Goal: Find specific page/section: Find specific page/section

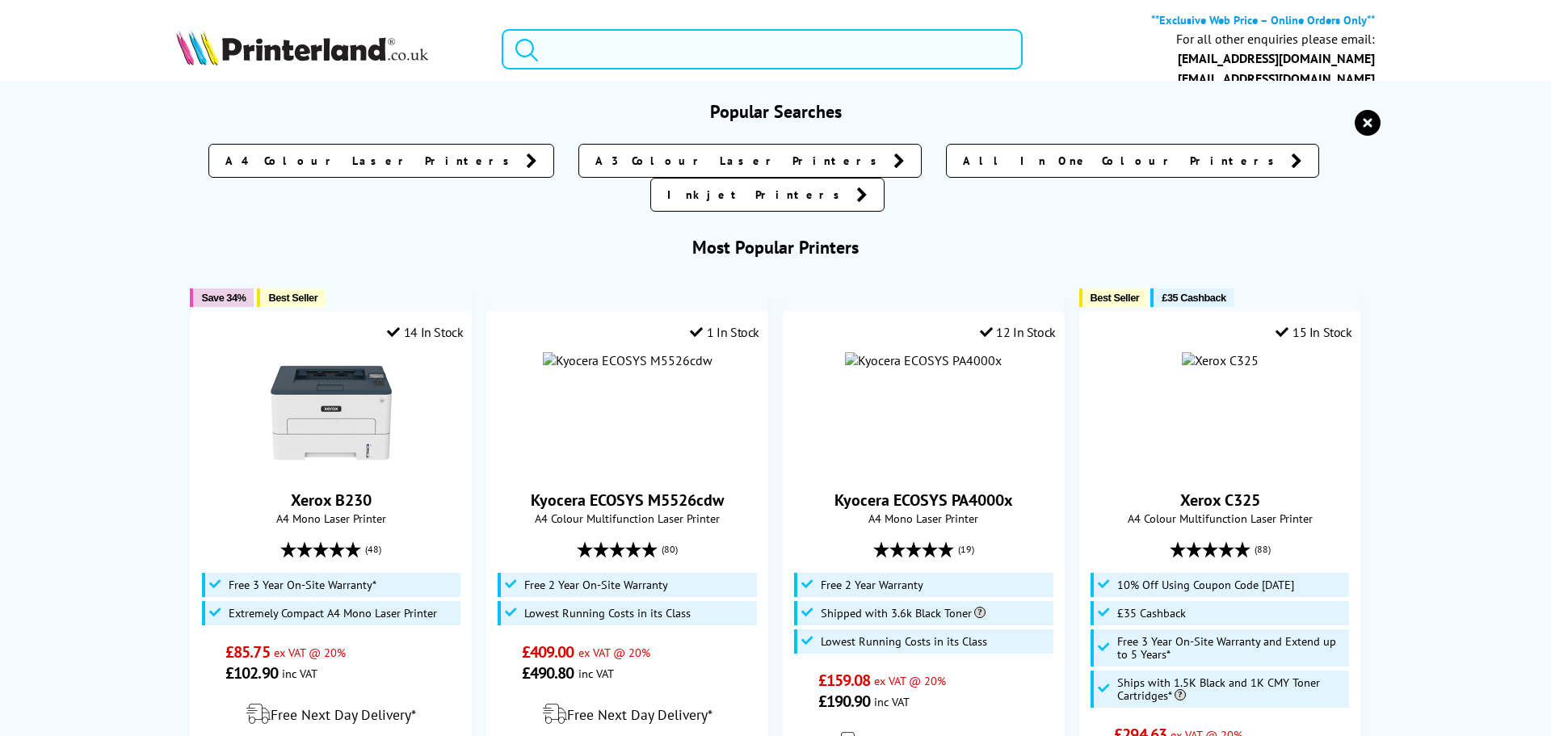
click at [622, 51] on input "search" at bounding box center [762, 49] width 521 height 40
paste input "Canon MAXIFY MB5150"
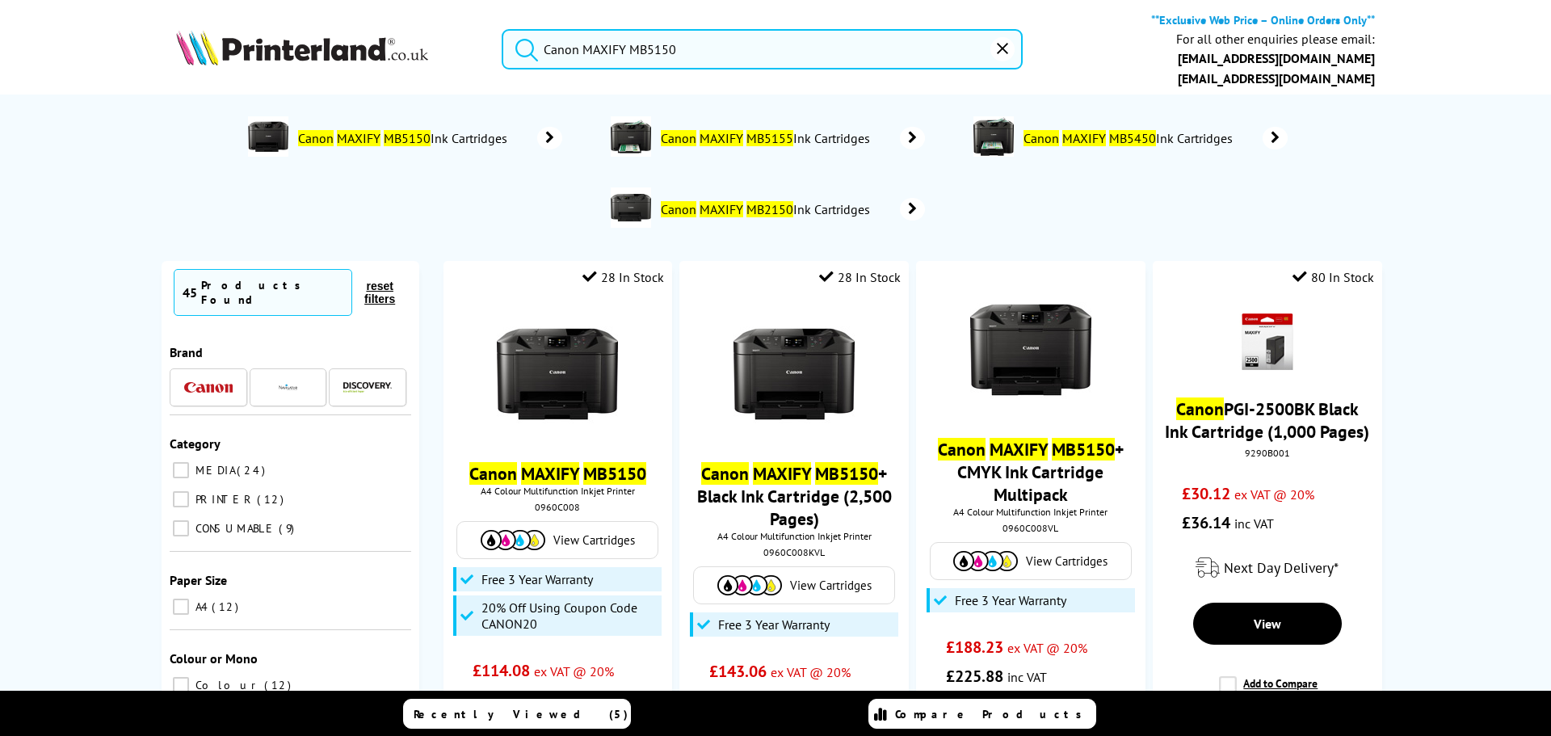
drag, startPoint x: 722, startPoint y: 60, endPoint x: 197, endPoint y: 33, distance: 525.8
click at [614, 44] on input "Canon MAXIFY MB5150" at bounding box center [762, 49] width 521 height 40
click at [615, 43] on input "Canon MAXIFY MB5150" at bounding box center [762, 49] width 521 height 40
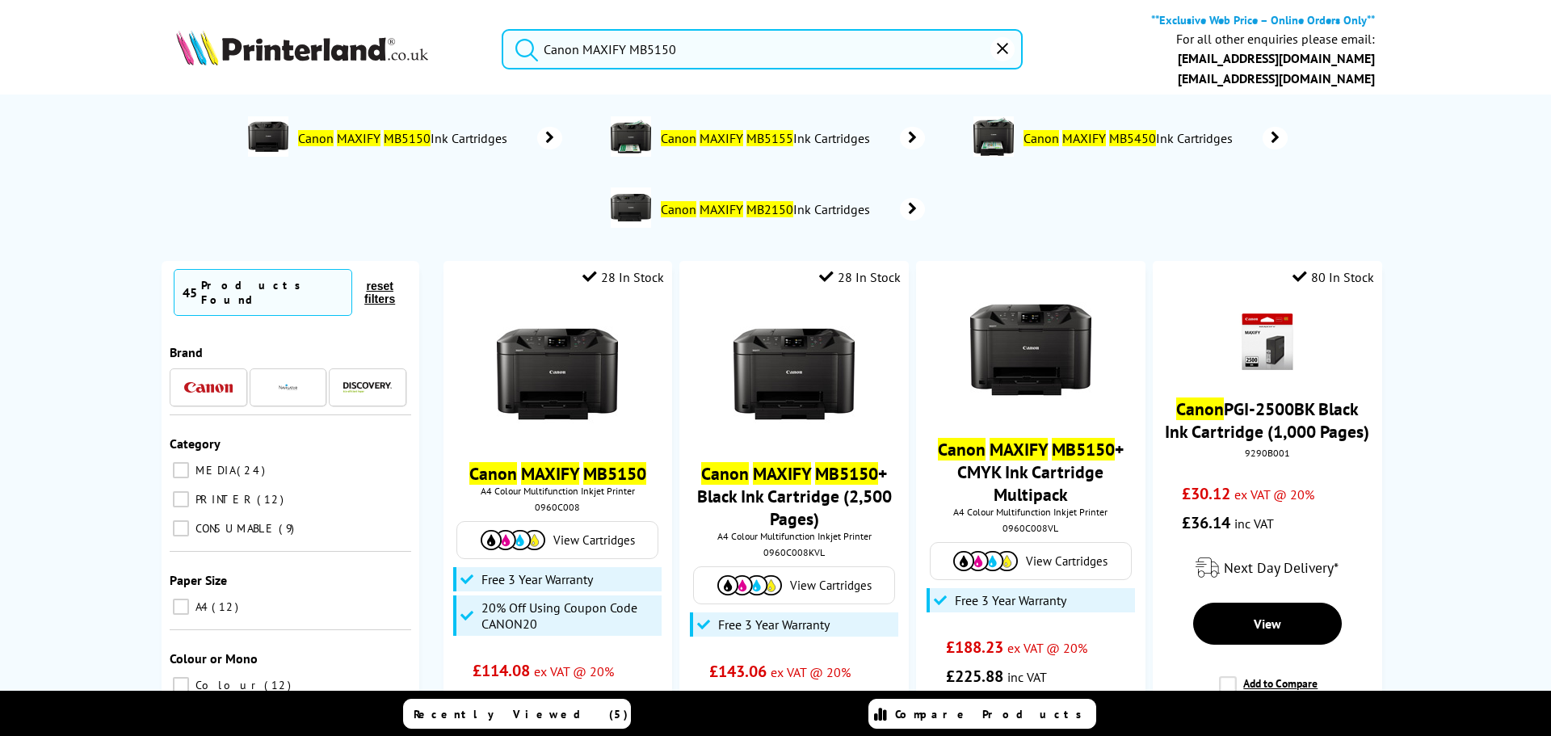
paste input "Kyocera ECOSYS MA2101cfx"
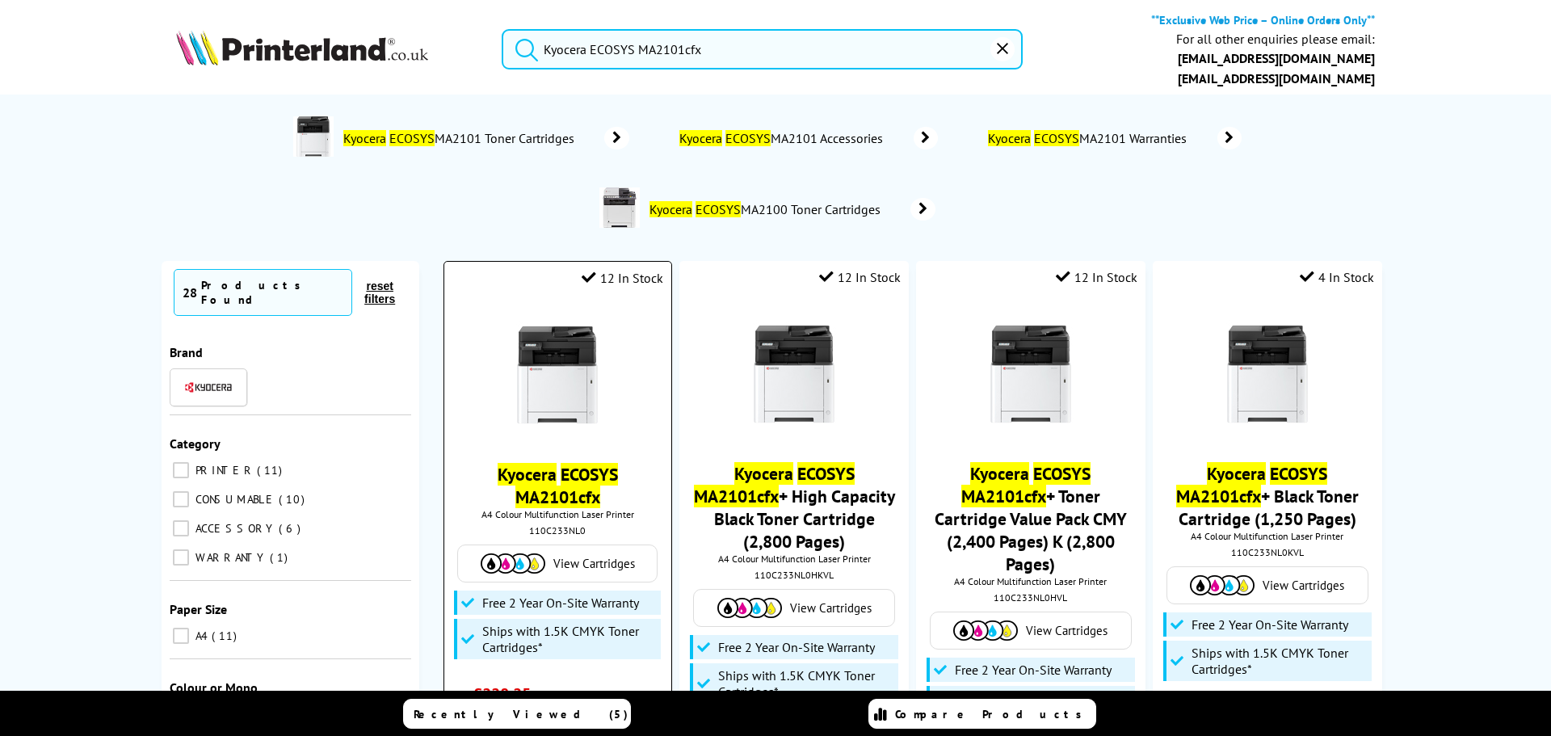
type input "Kyocera ECOSYS MA2101cfx"
click at [518, 340] on img at bounding box center [557, 374] width 121 height 121
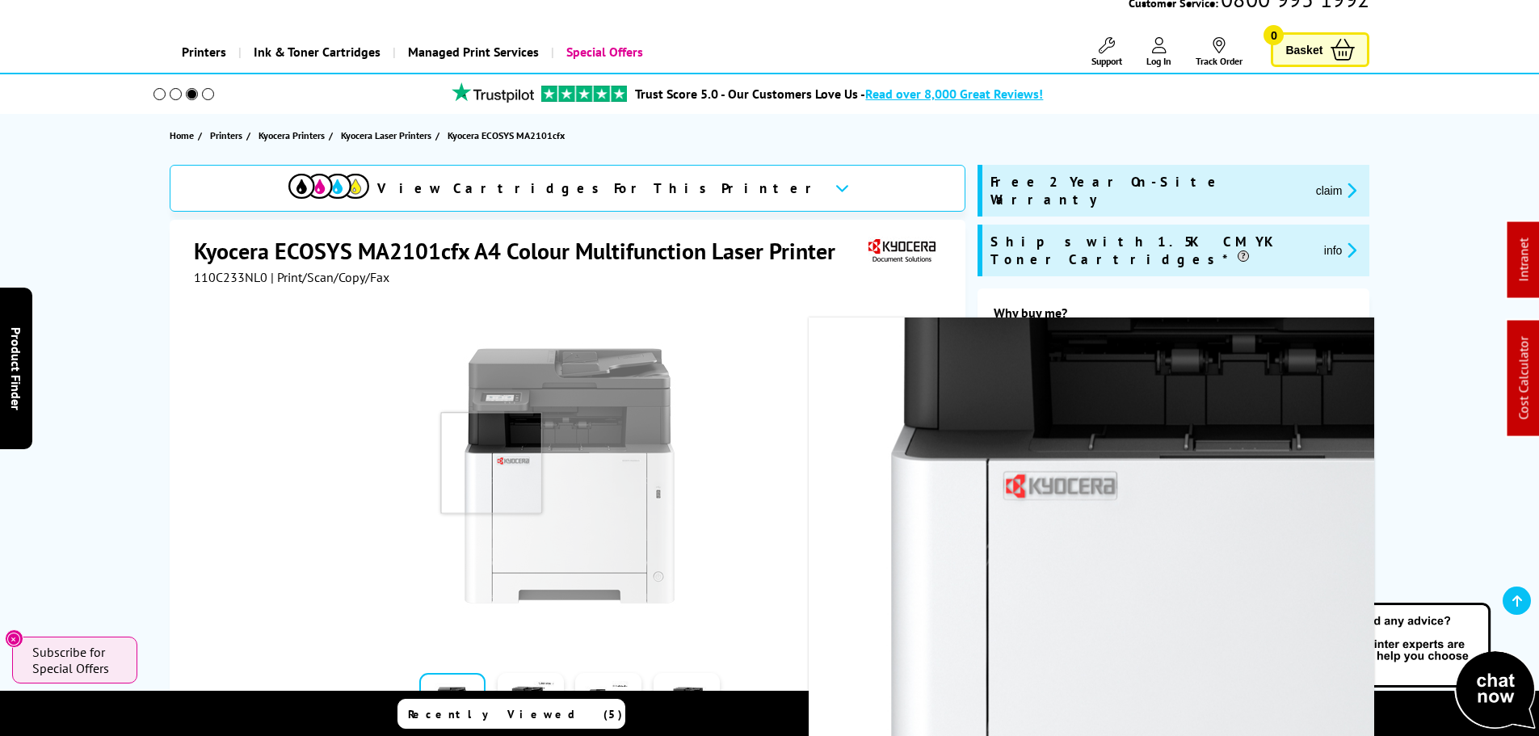
scroll to position [162, 0]
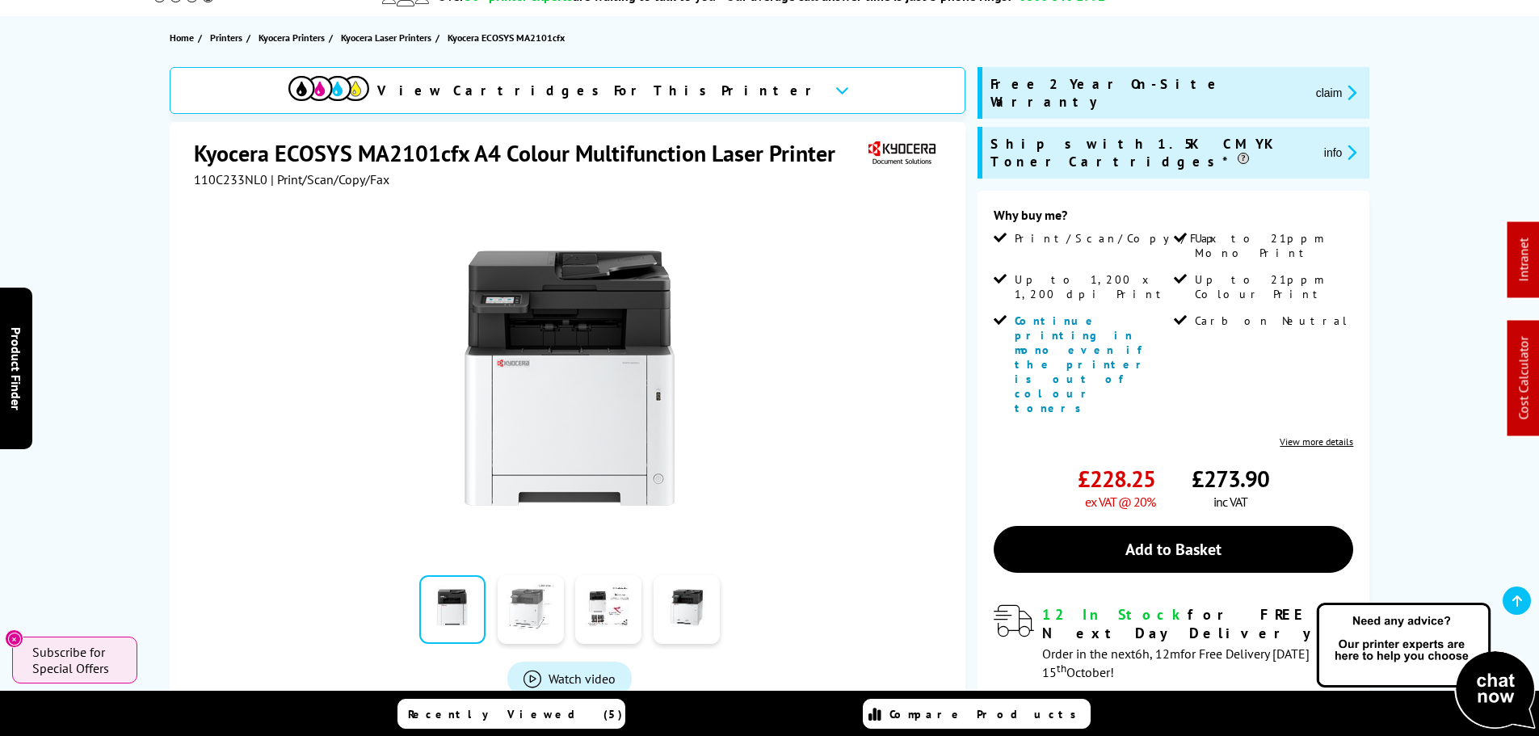
click at [532, 621] on link at bounding box center [531, 609] width 66 height 69
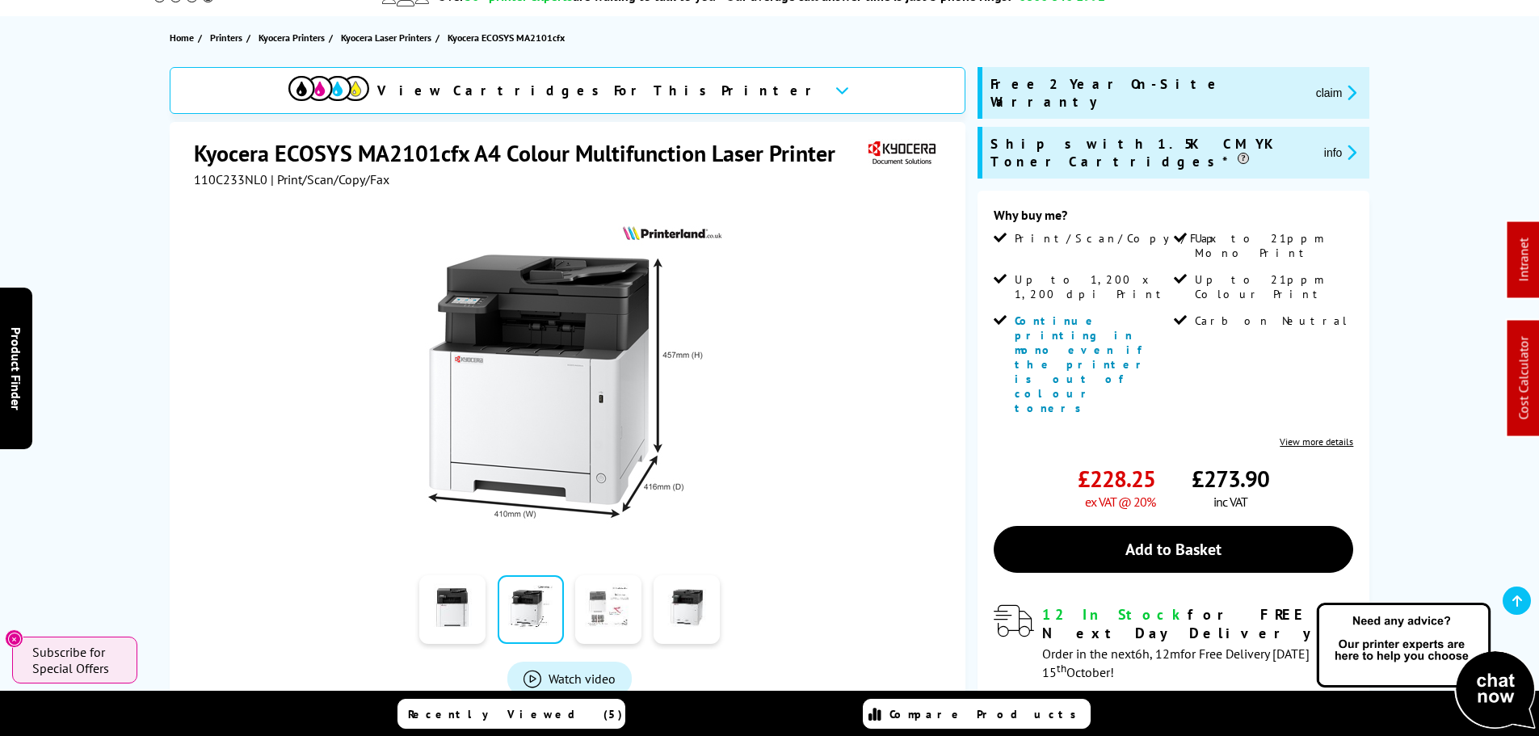
click at [603, 602] on link at bounding box center [608, 609] width 66 height 69
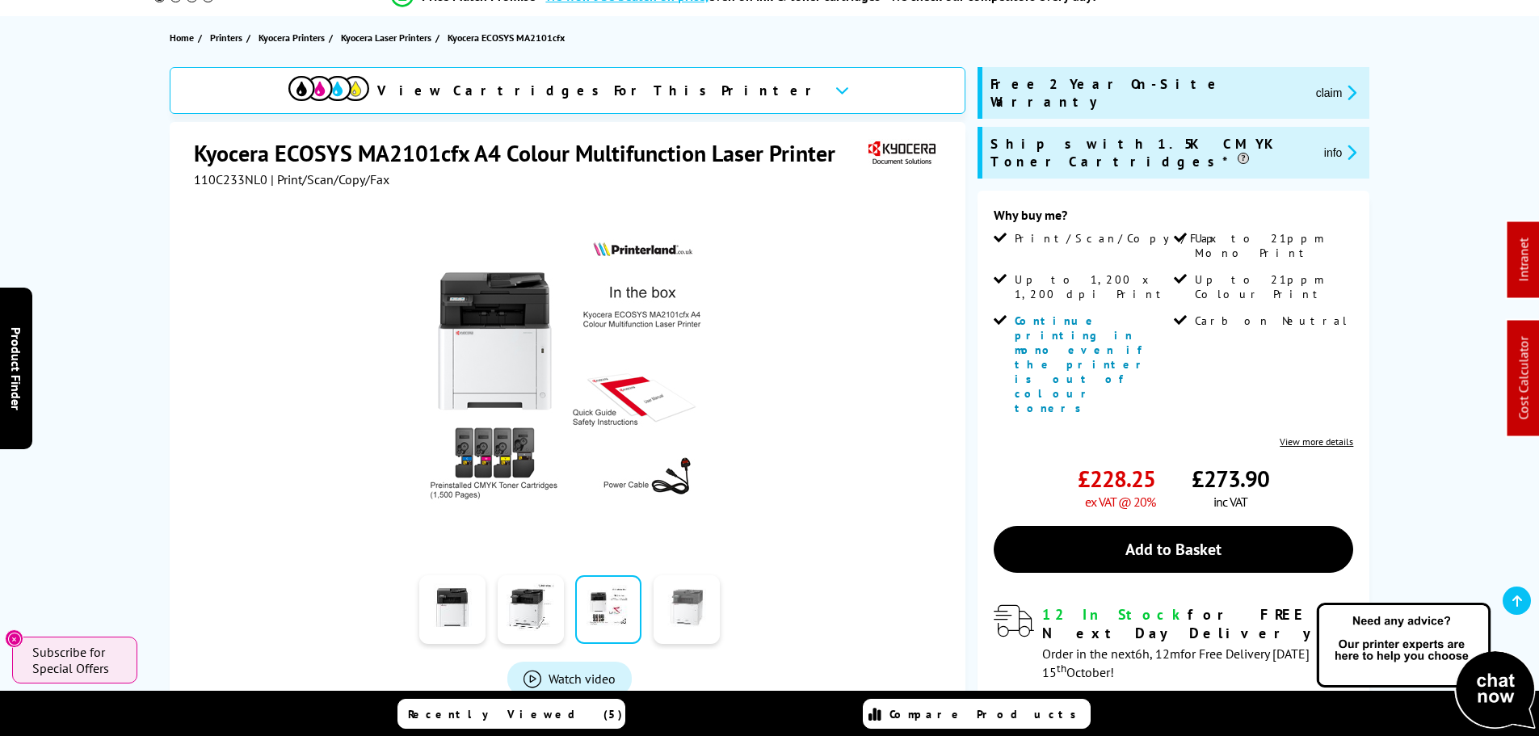
click at [668, 614] on link at bounding box center [687, 609] width 66 height 69
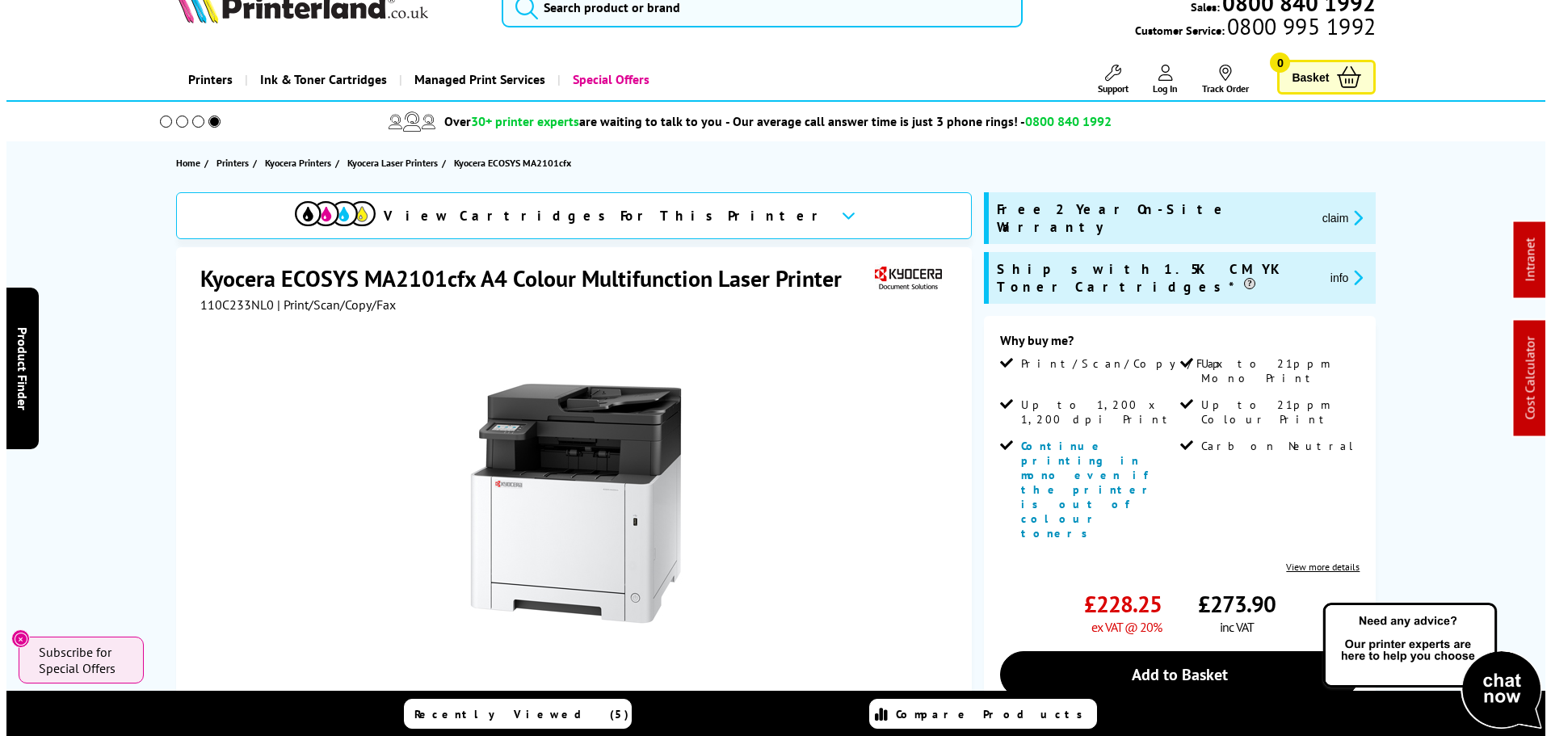
scroll to position [0, 0]
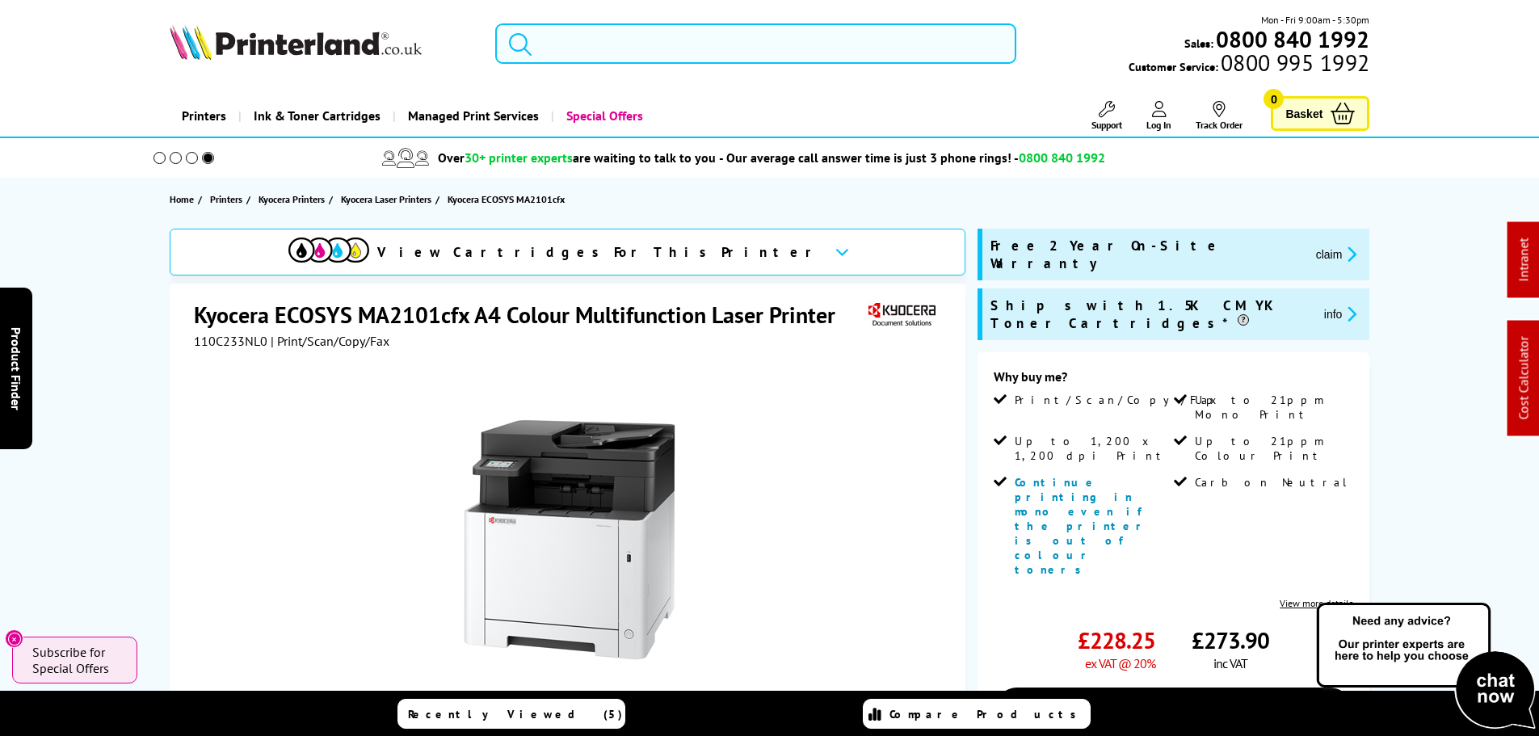
click at [587, 42] on input "search" at bounding box center [755, 43] width 521 height 40
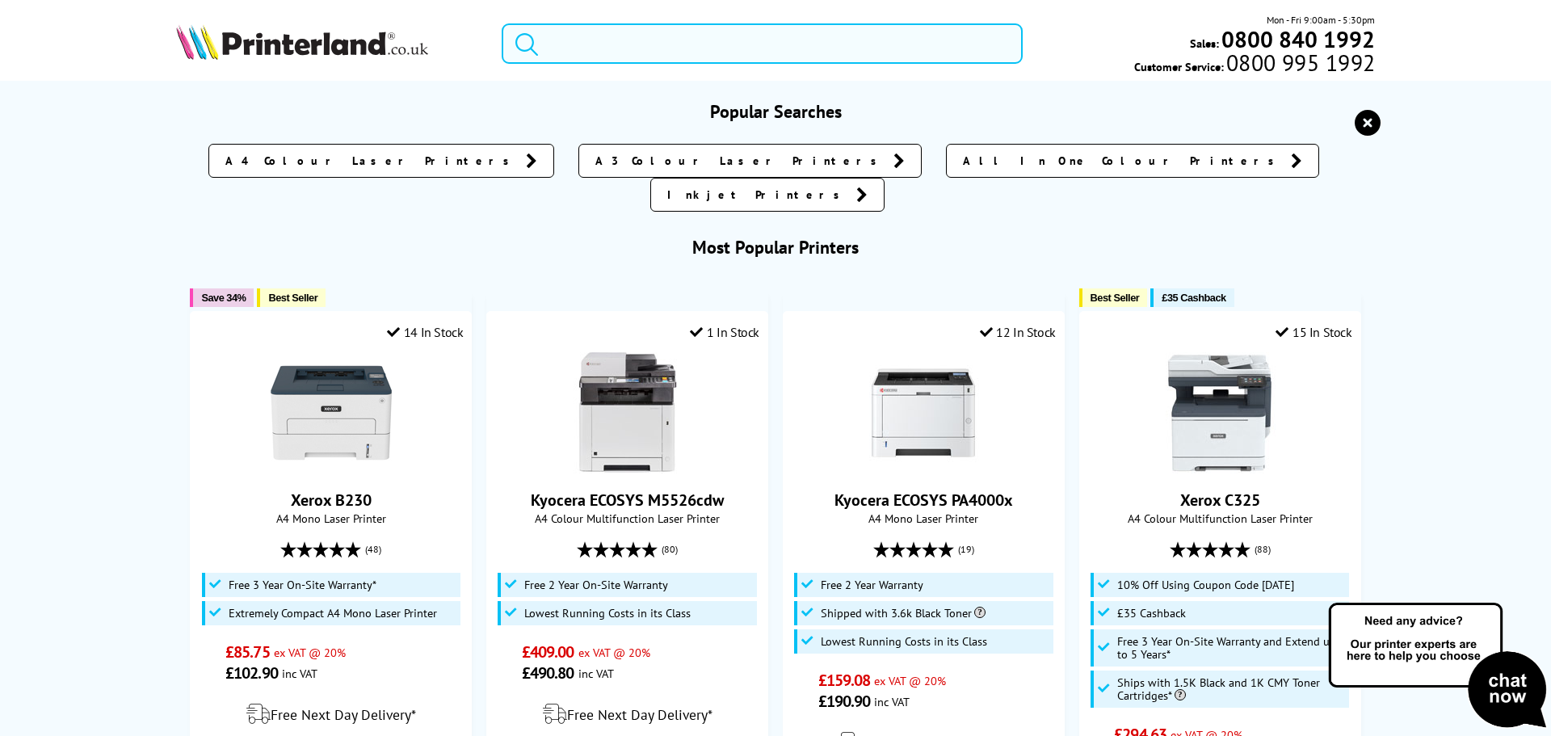
paste input "W2201XPL"
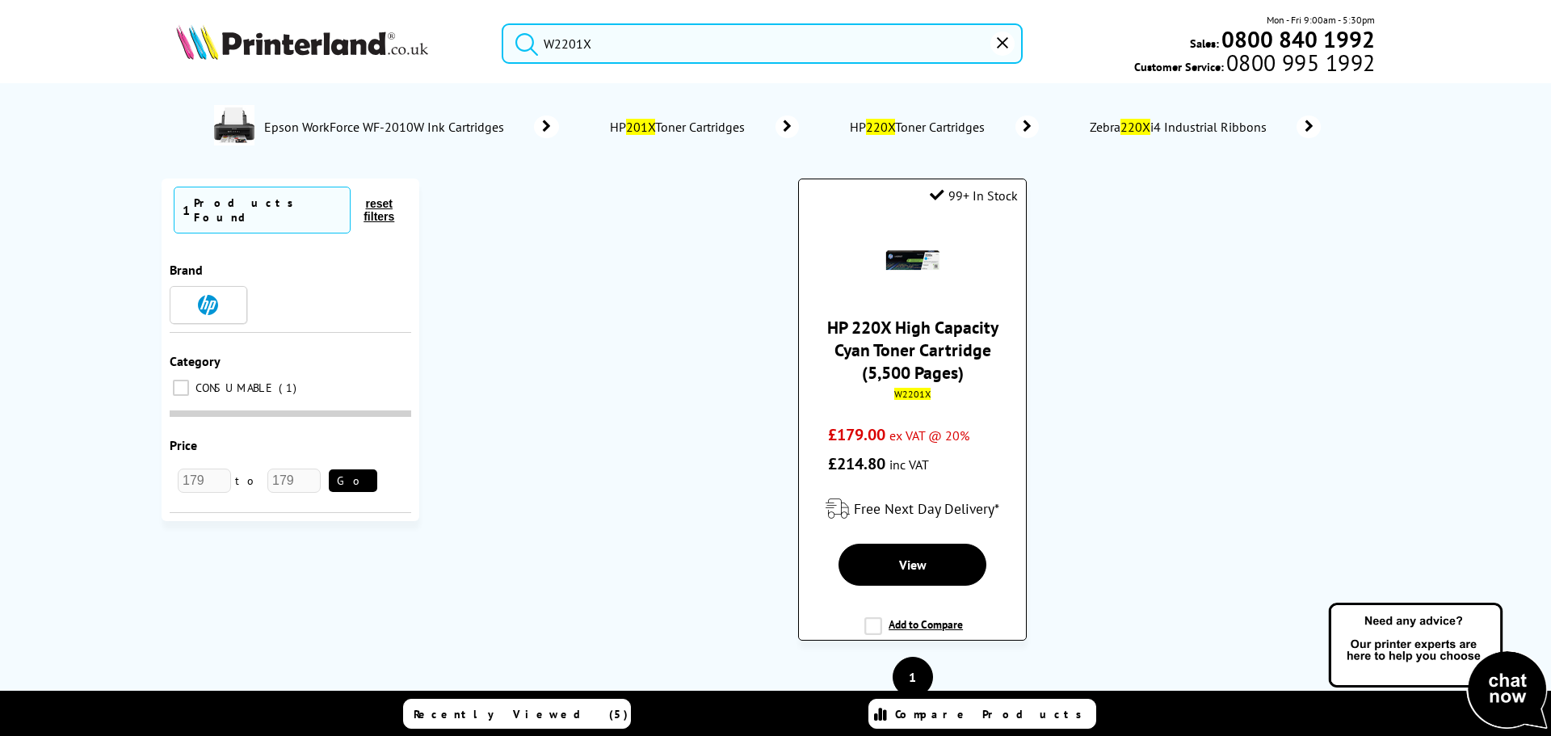
type input "W2201X"
click at [925, 355] on link "HP 220X High Capacity Cyan Toner Cartridge (5,500 Pages)" at bounding box center [912, 350] width 171 height 68
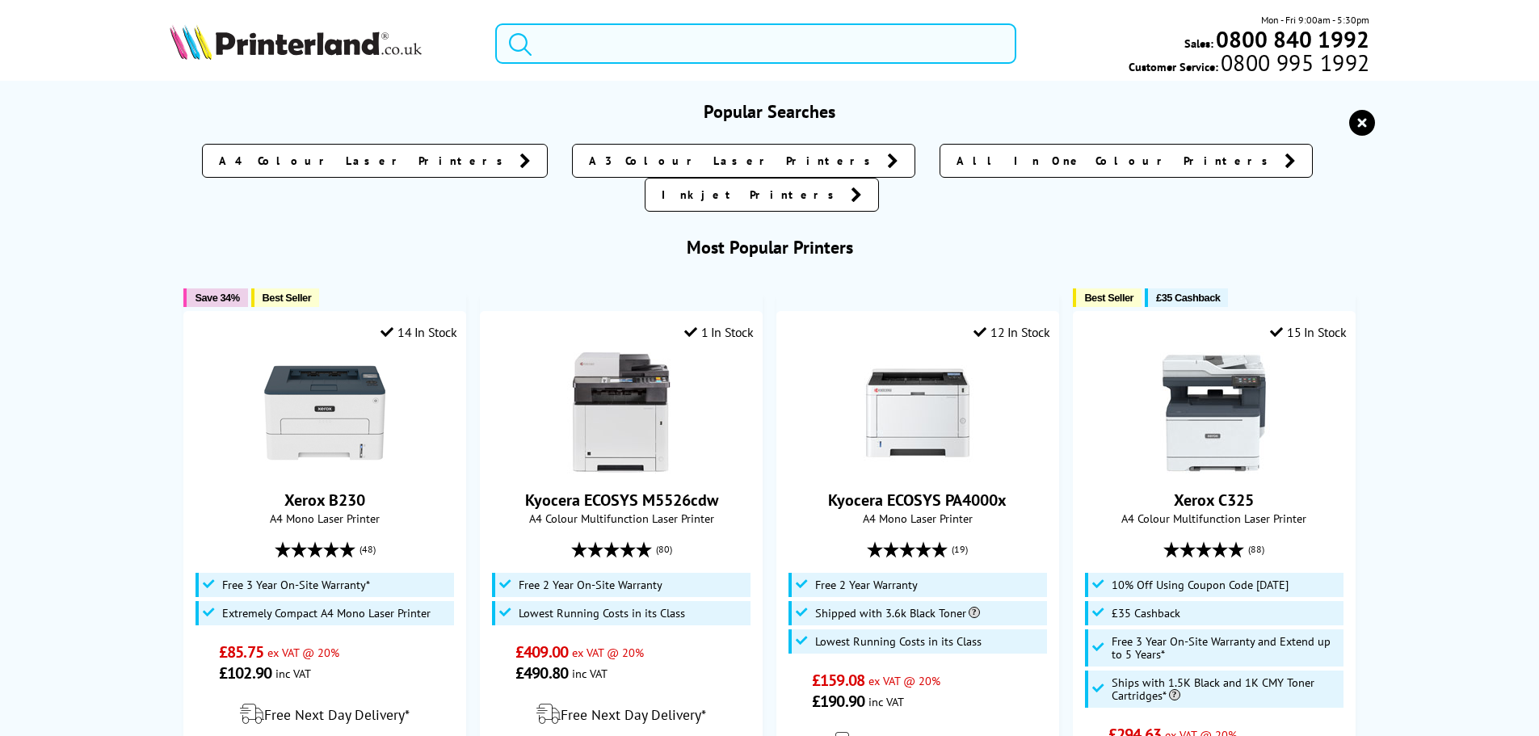
click at [595, 48] on input "search" at bounding box center [755, 43] width 521 height 40
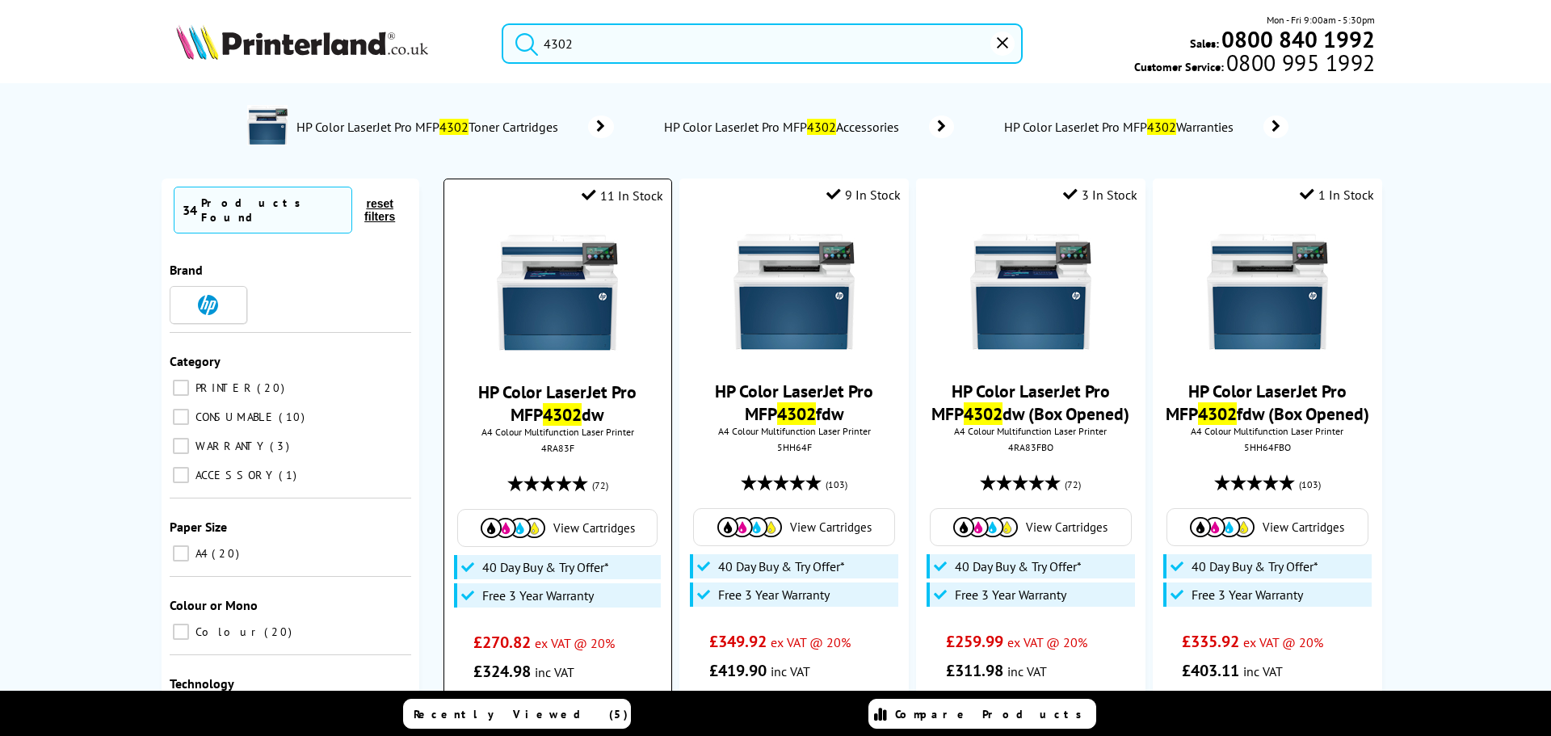
type input "4302"
click at [570, 309] on img at bounding box center [557, 292] width 121 height 121
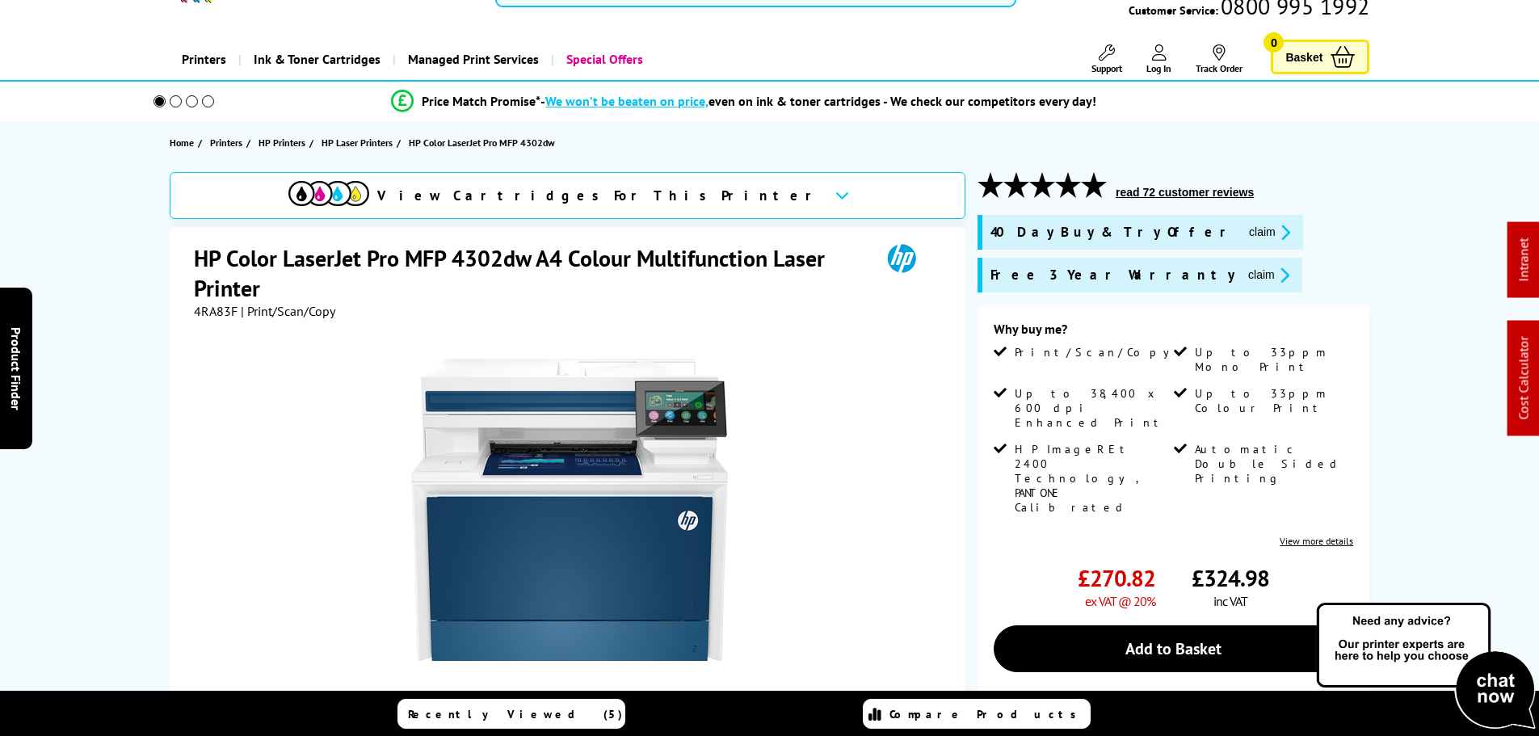
scroll to position [81, 0]
